Goal: Task Accomplishment & Management: Manage account settings

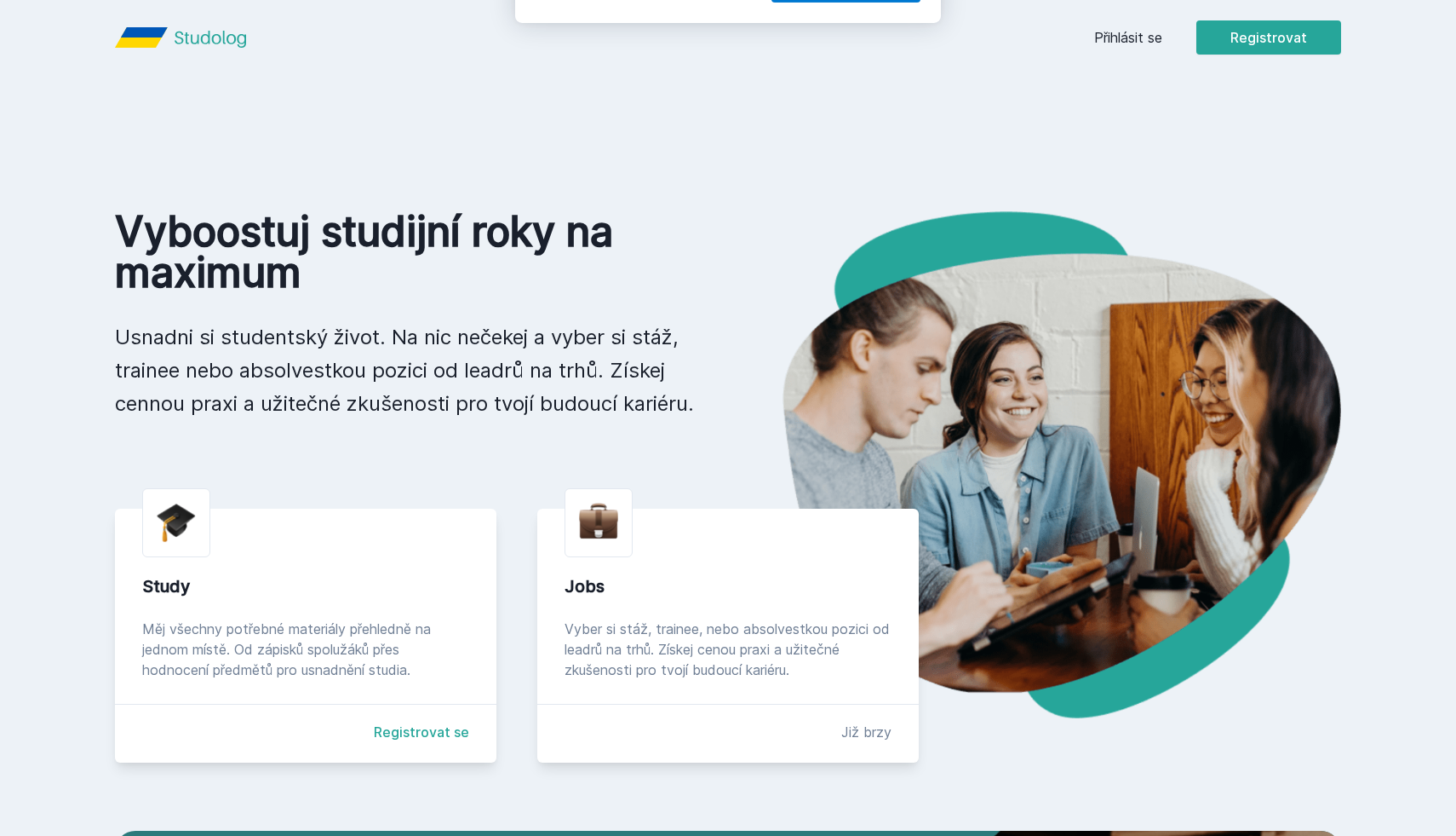
click at [1122, 45] on div "[PERSON_NAME] dostávat tipy ohledně studia, nových testů, hodnocení učitelů a p…" at bounding box center [728, 75] width 1456 height 152
click at [1123, 43] on div "[PERSON_NAME] dostávat tipy ohledně studia, nových testů, hodnocení učitelů a p…" at bounding box center [728, 75] width 1456 height 152
click at [1124, 35] on div "[PERSON_NAME] dostávat tipy ohledně studia, nových testů, hodnocení učitelů a p…" at bounding box center [728, 75] width 1456 height 152
click at [733, 123] on button "Ne" at bounding box center [732, 110] width 61 height 43
click at [1117, 27] on div "Přihlásit se Registrovat" at bounding box center [1218, 37] width 247 height 34
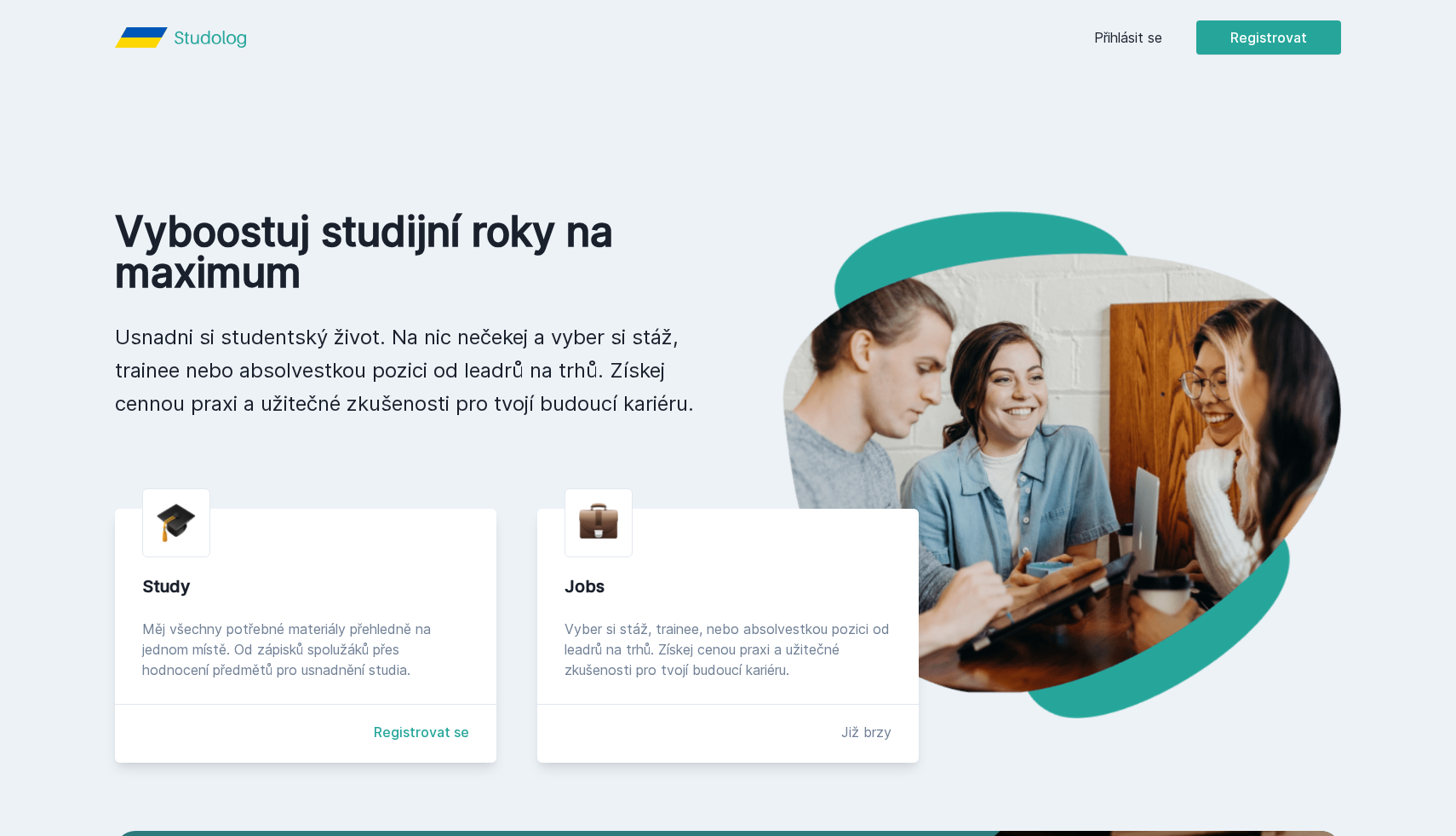
click at [1117, 37] on link "Přihlásit se" at bounding box center [1128, 37] width 68 height 20
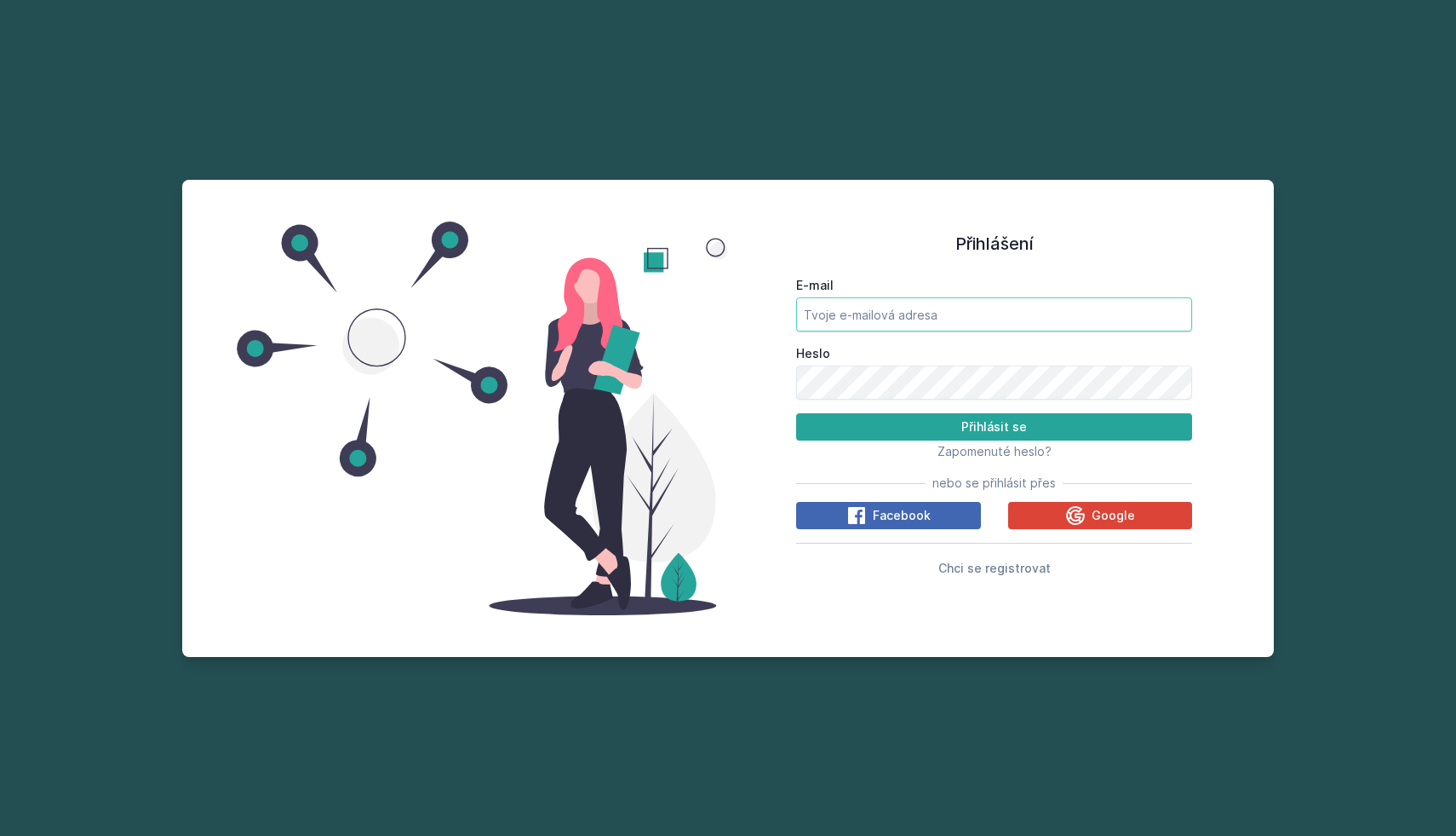
click at [929, 310] on input "E-mail" at bounding box center [994, 314] width 396 height 34
type input "[EMAIL_ADDRESS][DOMAIN_NAME]"
click at [921, 426] on button "Přihlásit se" at bounding box center [994, 426] width 396 height 28
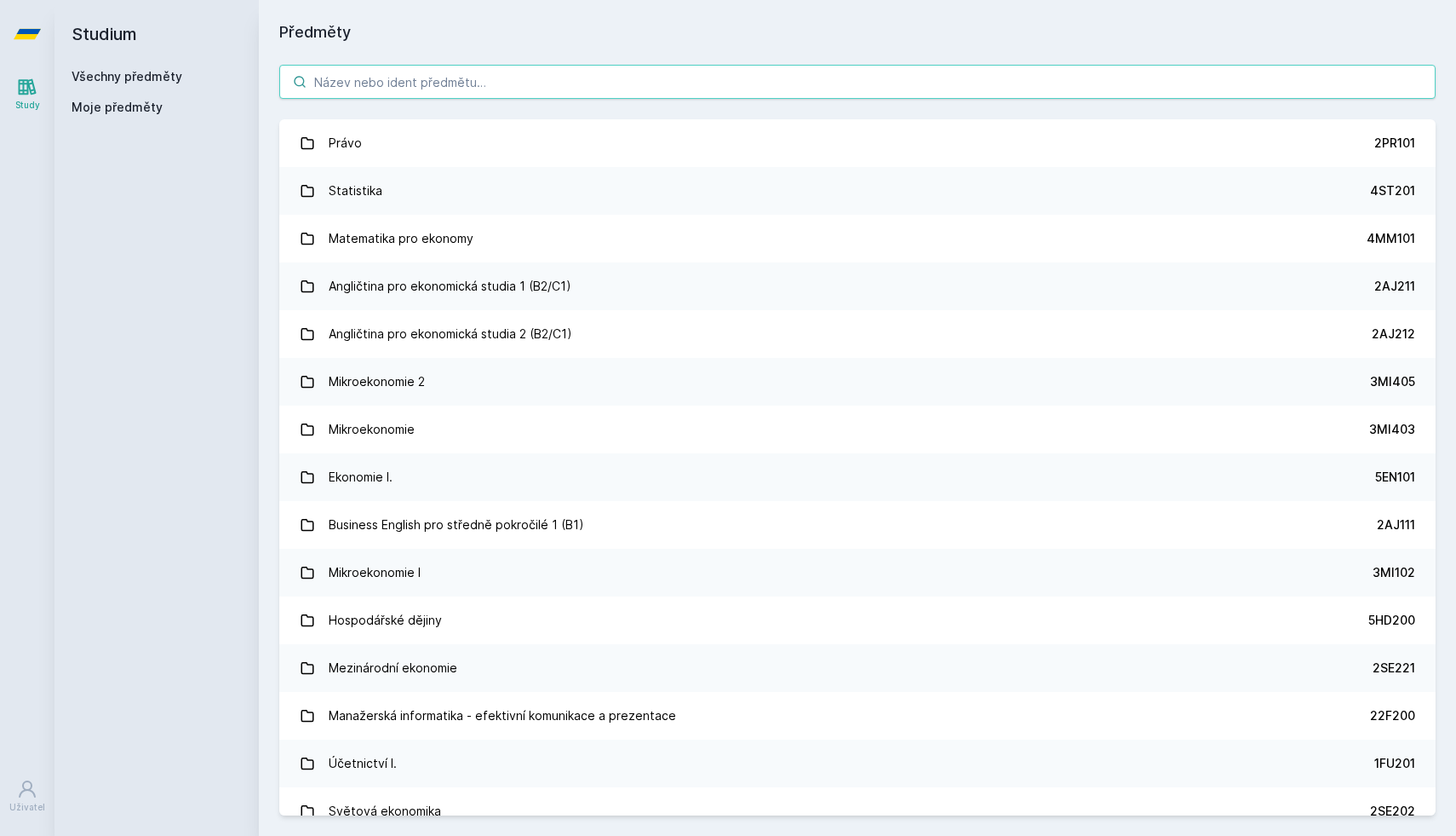
click at [533, 75] on input "search" at bounding box center [857, 82] width 1157 height 34
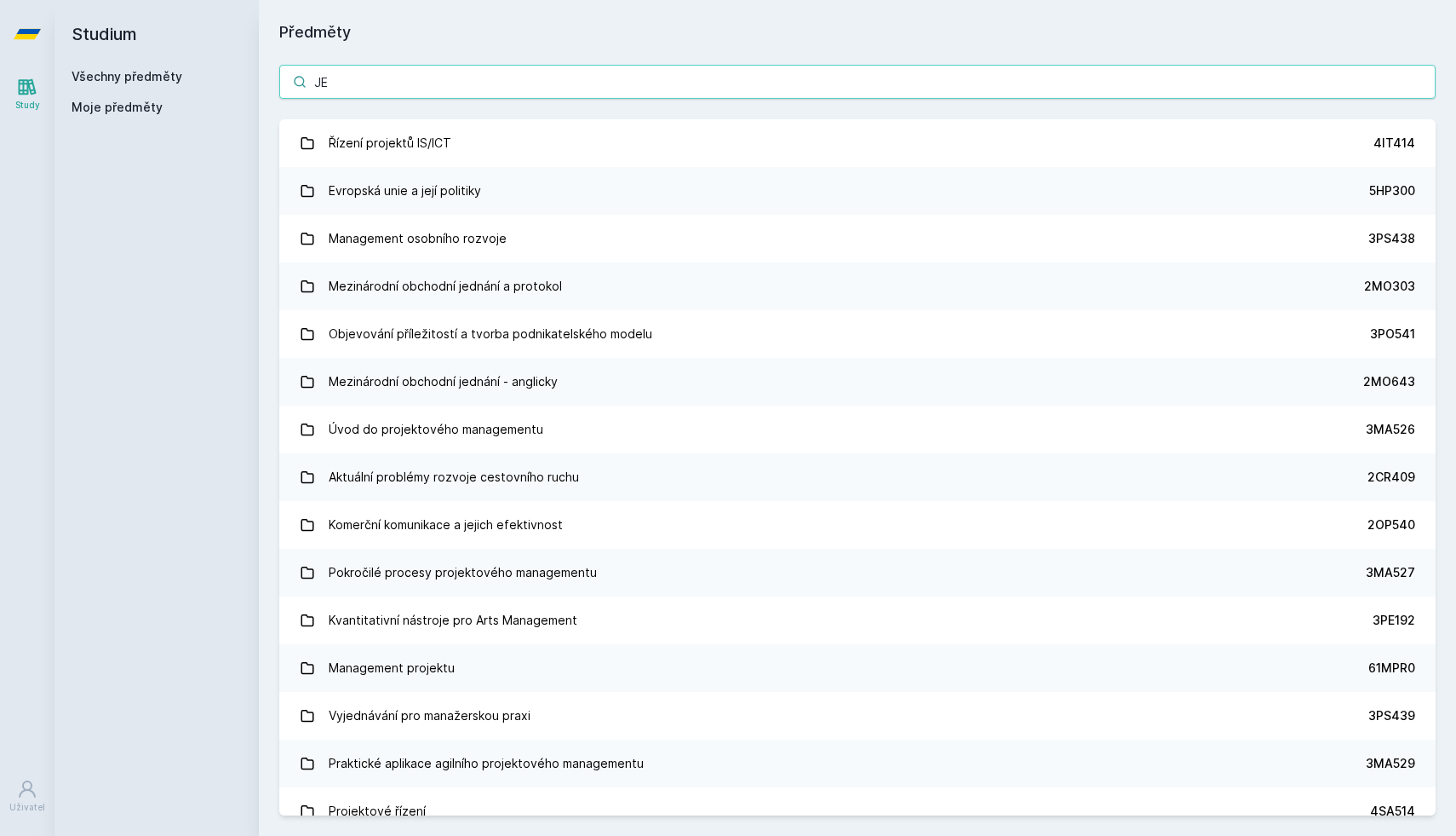
type input "J"
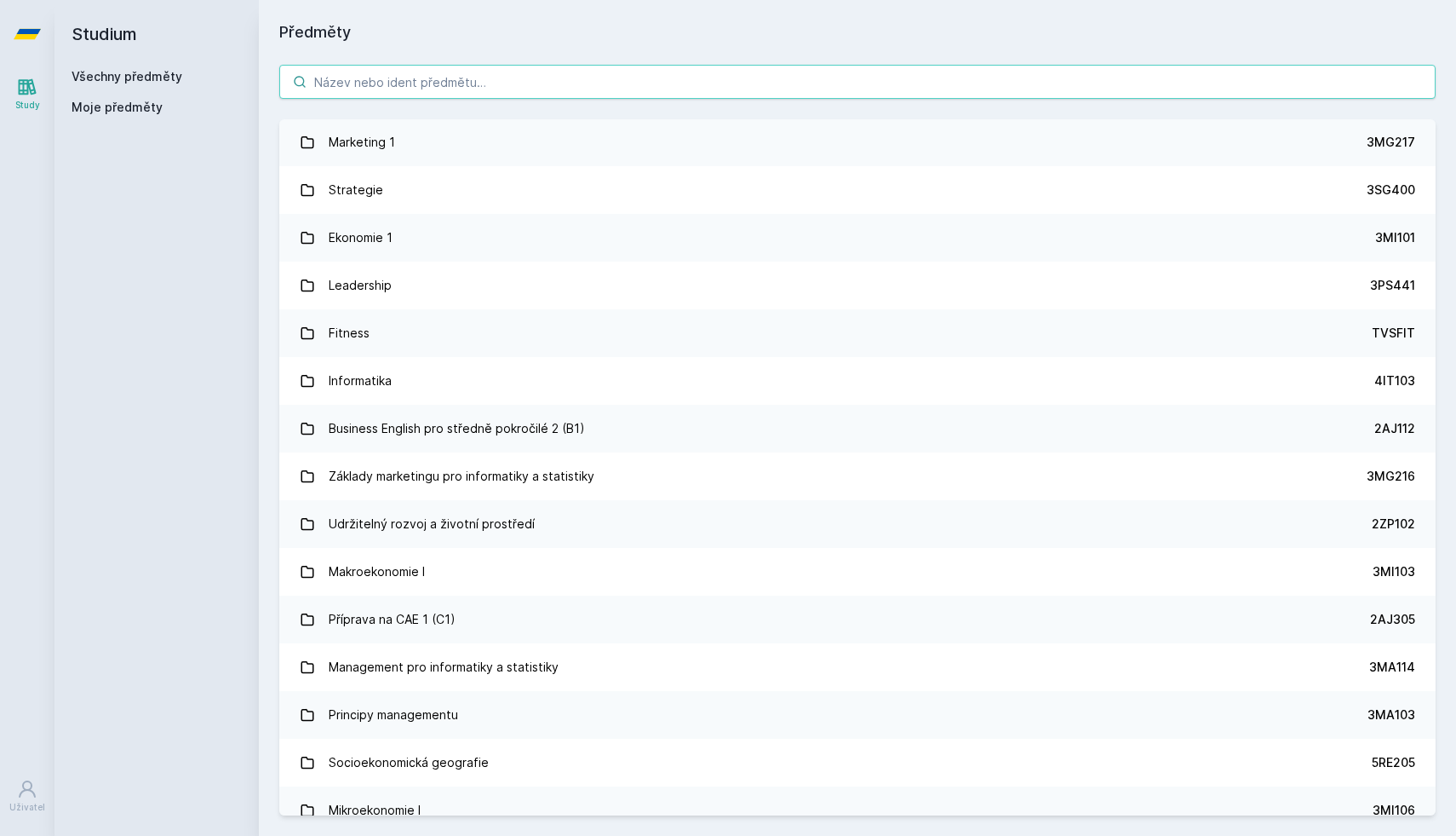
scroll to position [198, 0]
